Goal: Navigation & Orientation: Find specific page/section

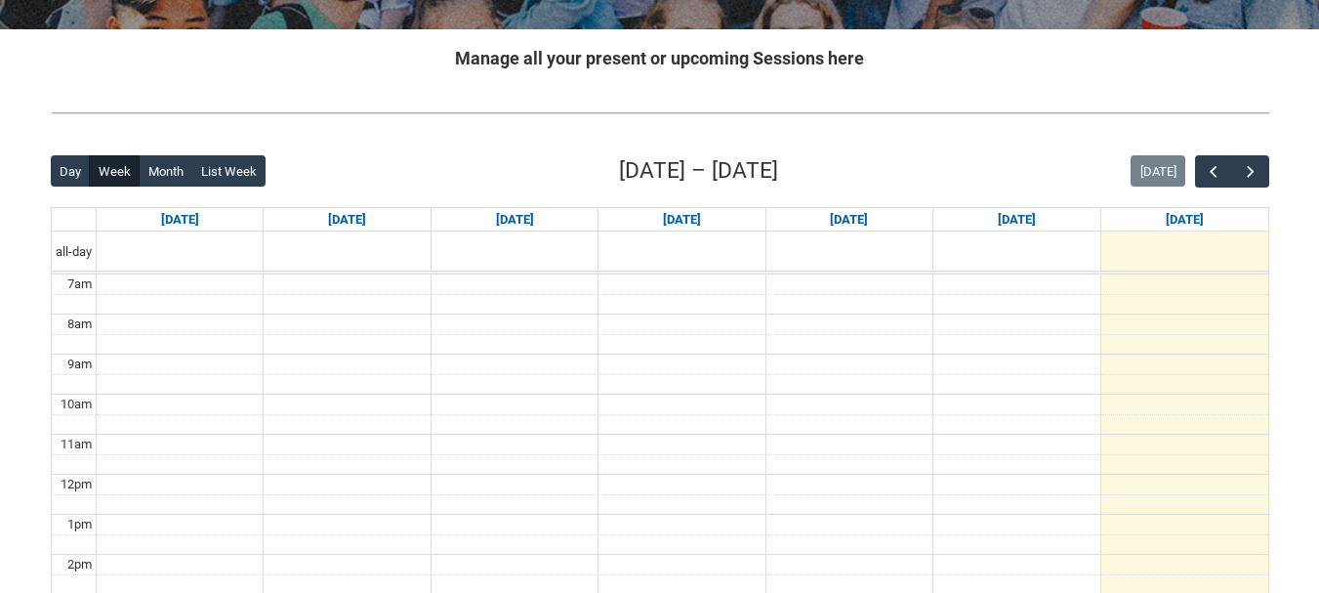
scroll to position [396, 0]
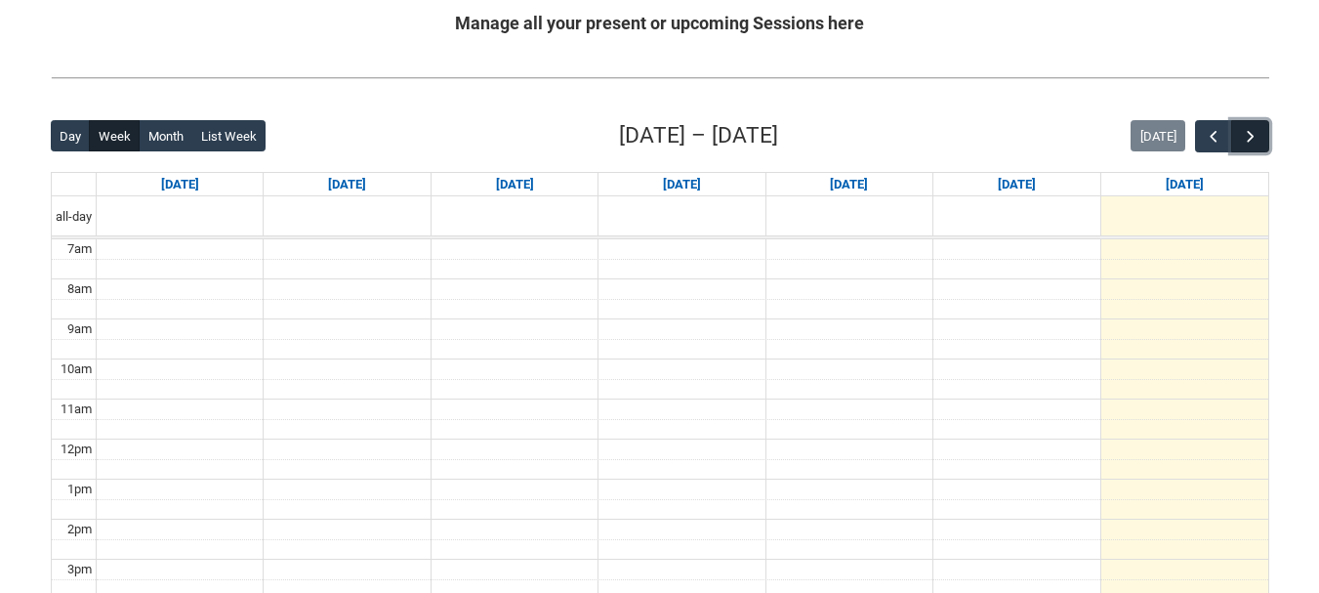
click at [1253, 138] on span "button" at bounding box center [1251, 137] width 20 height 20
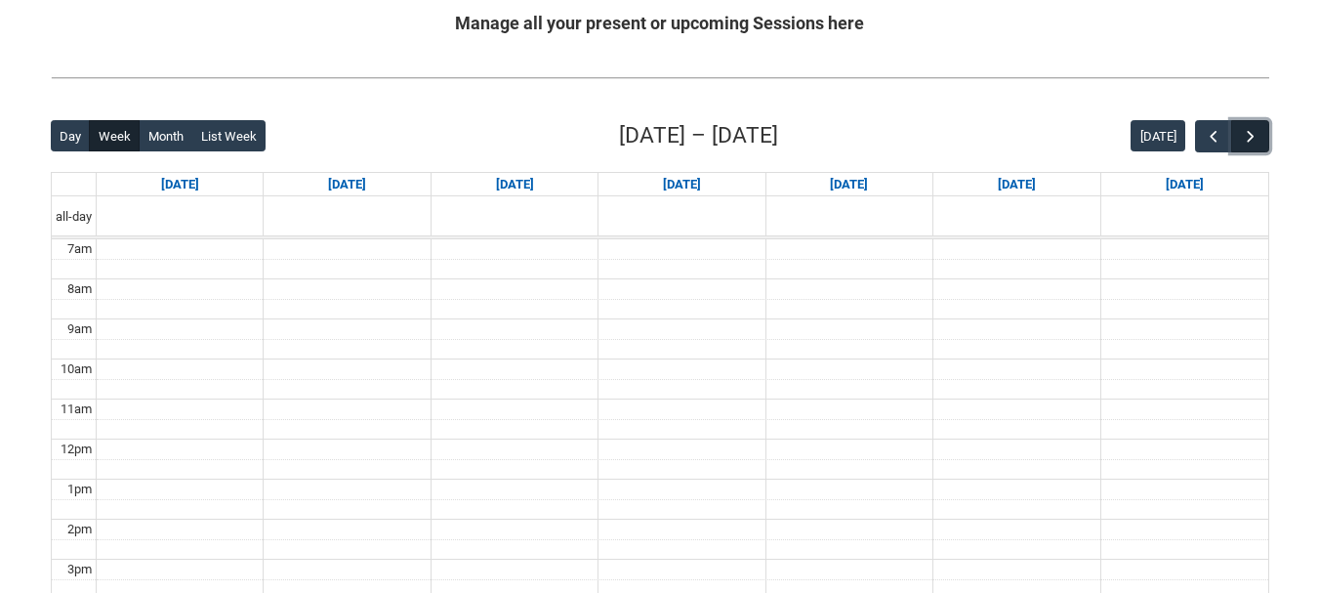
click at [1253, 138] on span "button" at bounding box center [1251, 137] width 20 height 20
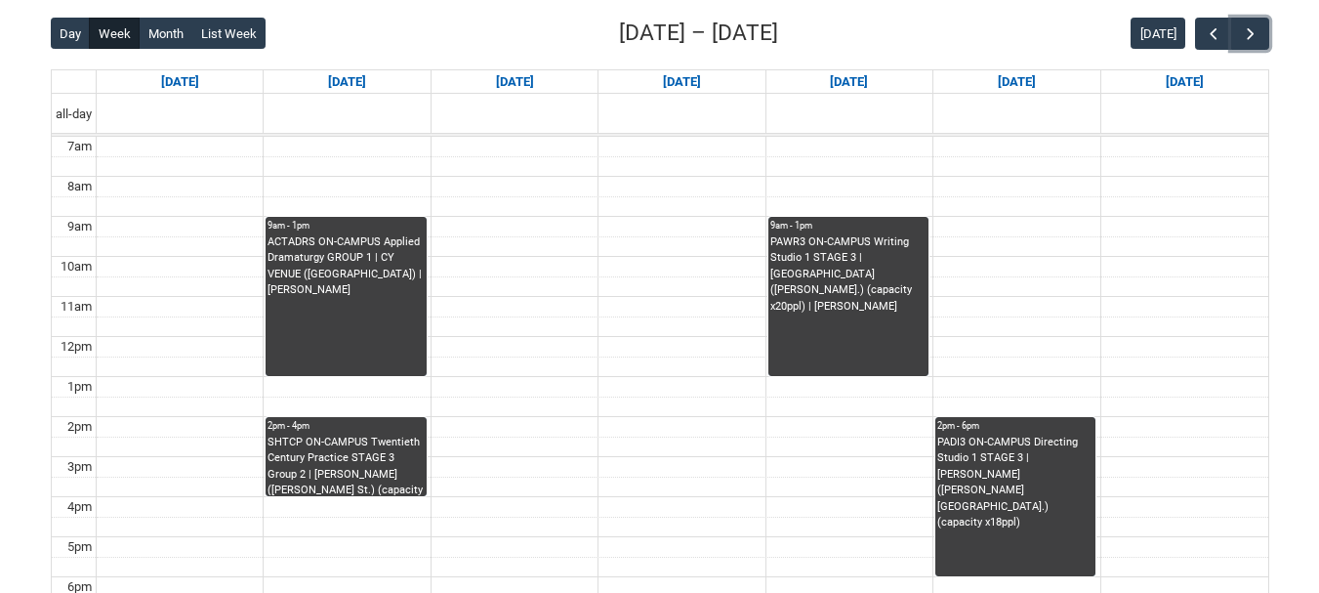
scroll to position [539, 0]
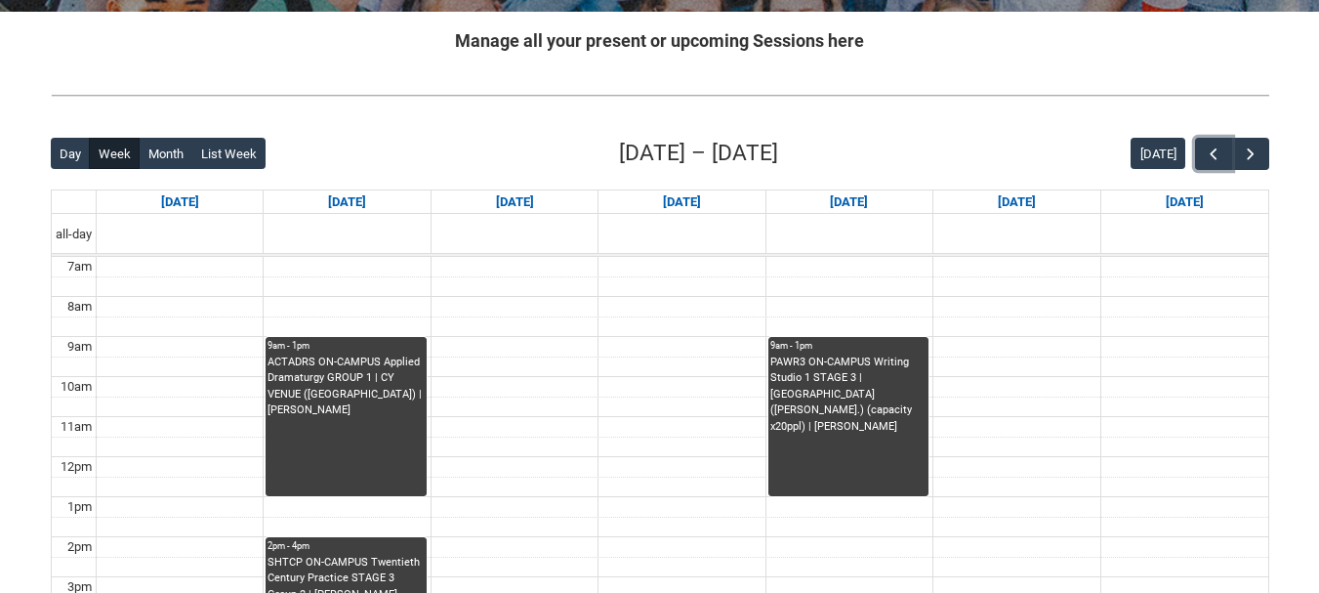
scroll to position [425, 0]
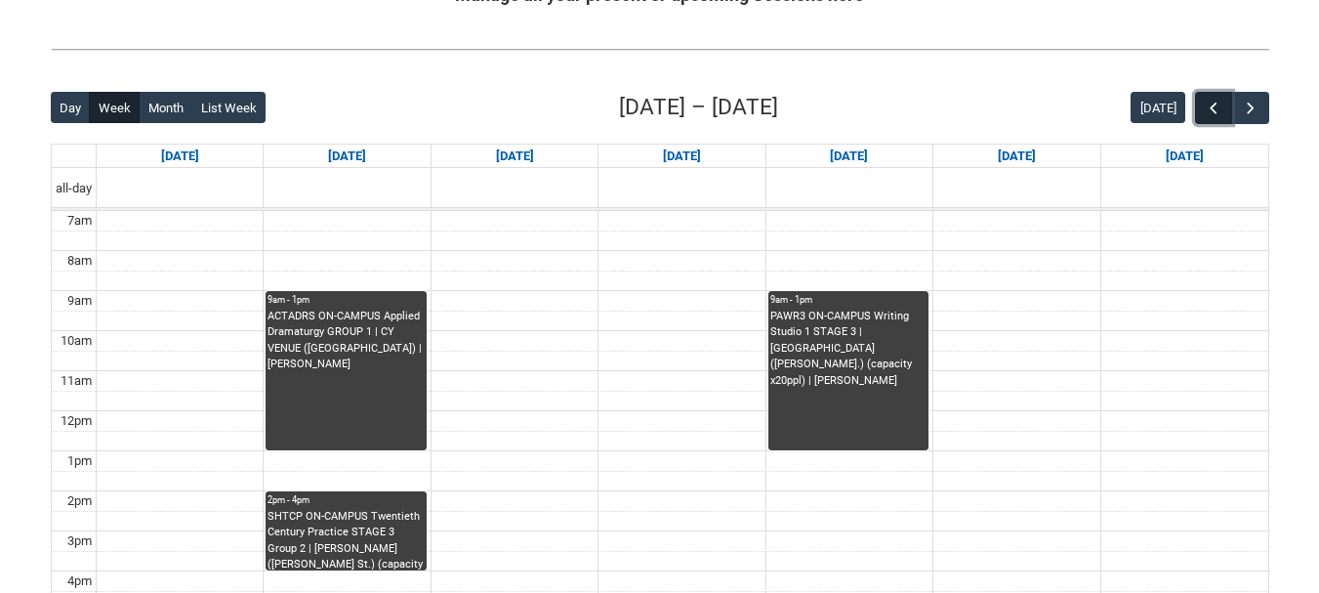
click at [1216, 108] on span "button" at bounding box center [1214, 109] width 20 height 20
